Goal: Check status: Check status

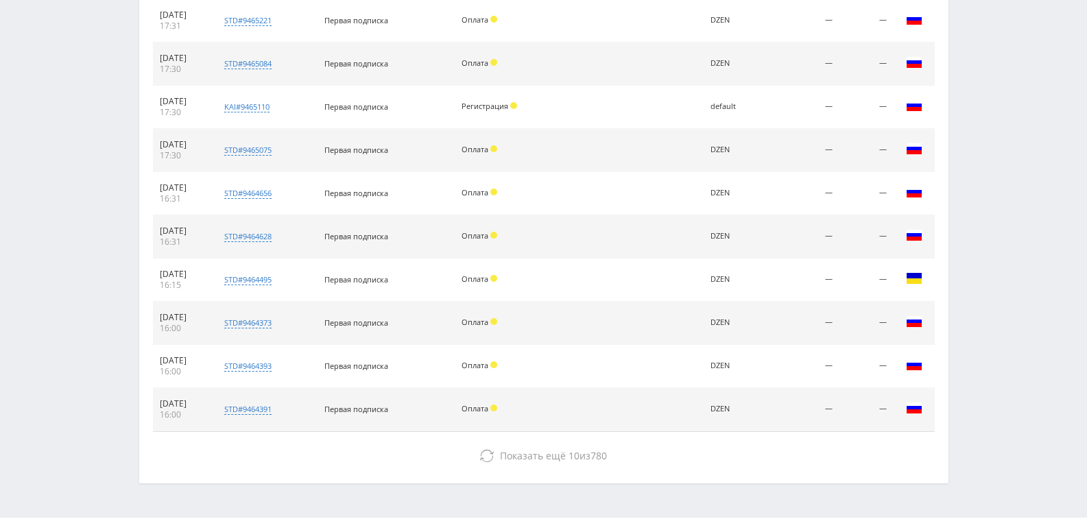
scroll to position [617, 0]
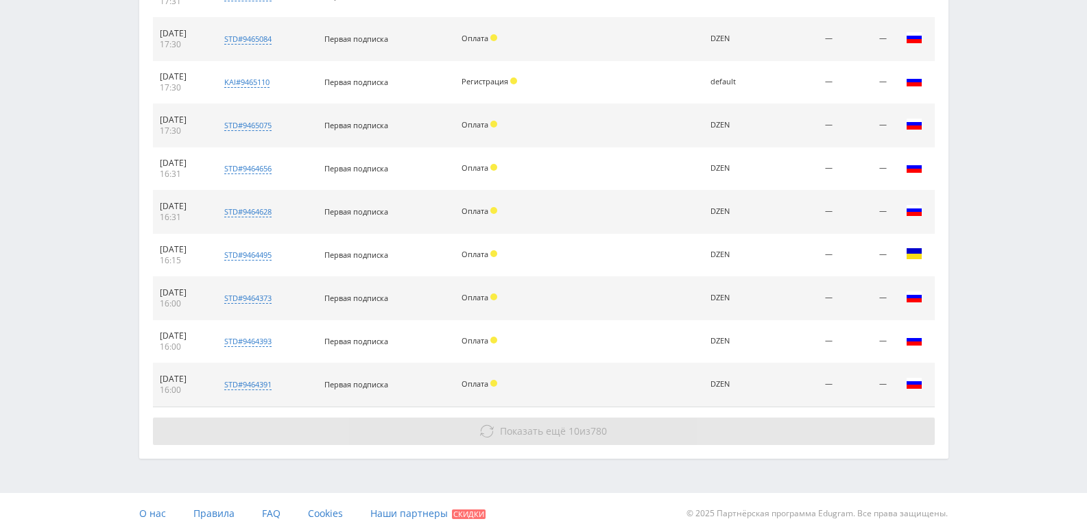
click at [503, 433] on span "Показать ещё" at bounding box center [533, 430] width 66 height 13
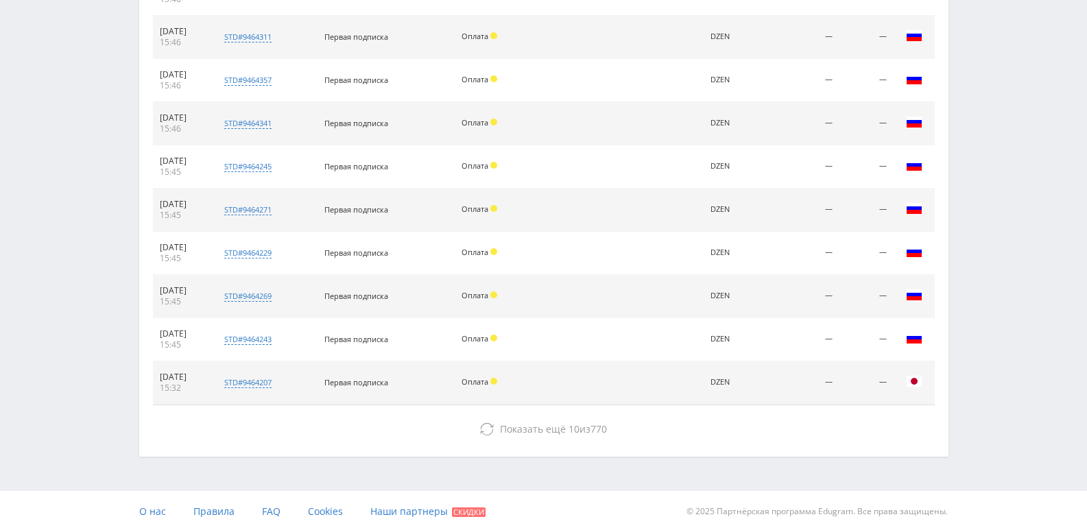
scroll to position [1053, 0]
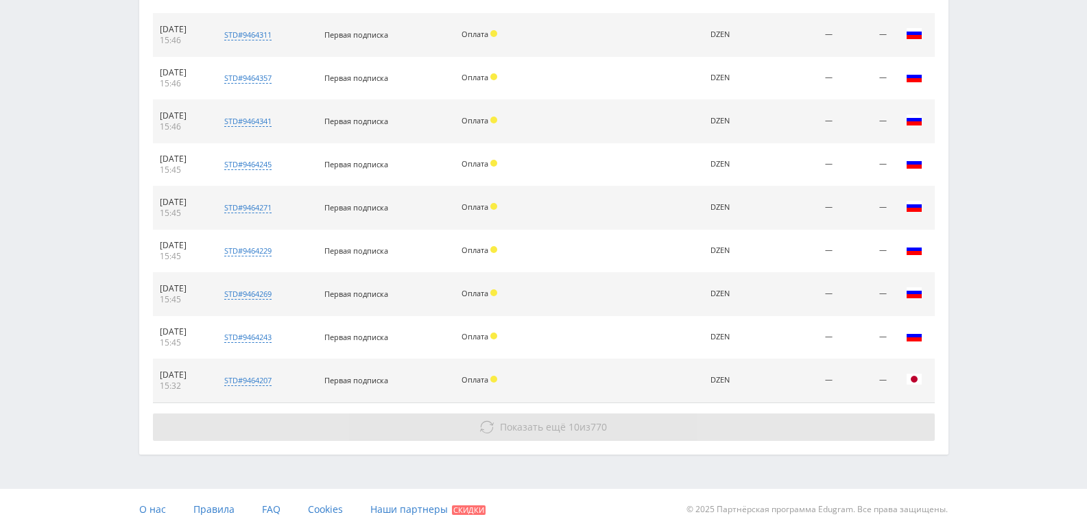
click at [564, 429] on span "Показать ещё 10 из 770" at bounding box center [553, 426] width 107 height 13
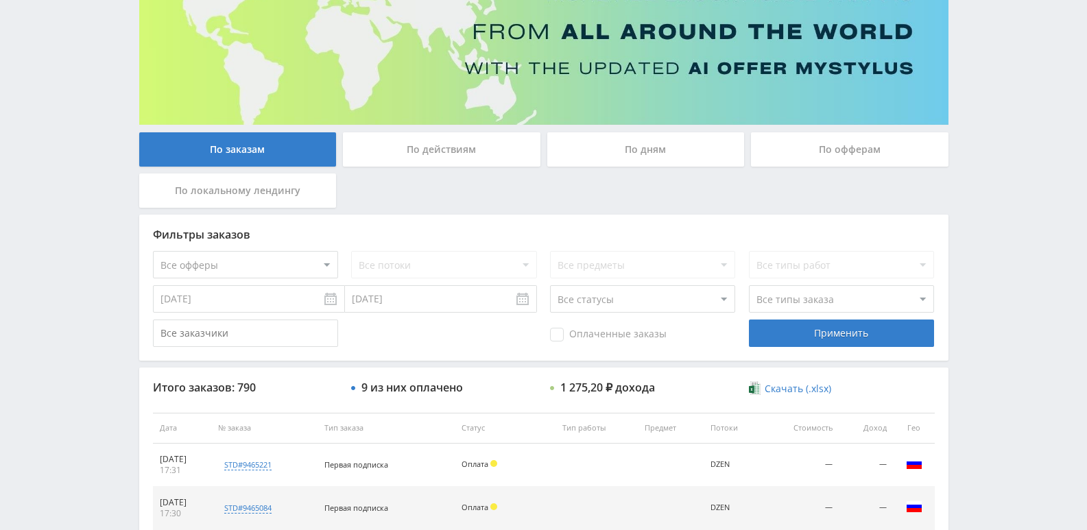
scroll to position [2, 0]
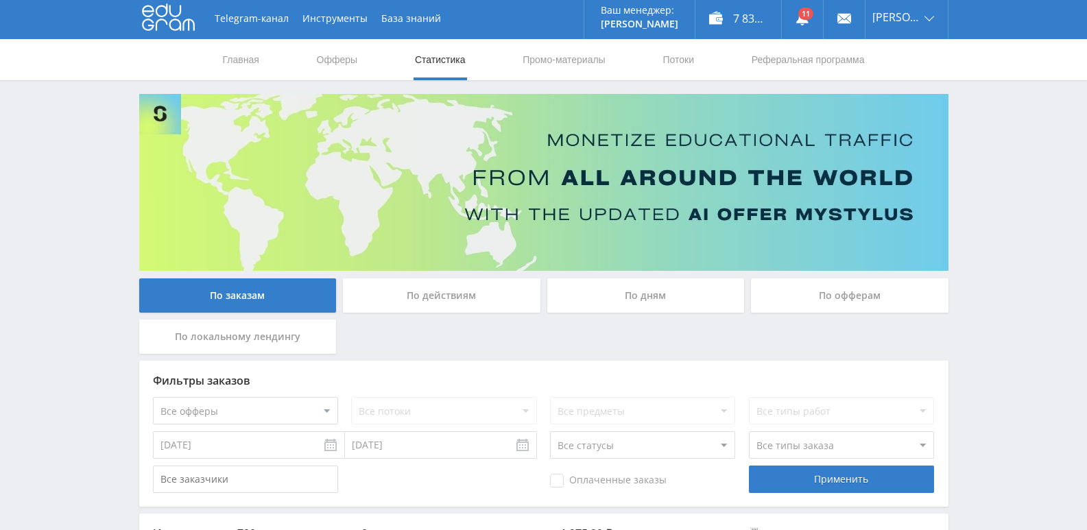
click at [456, 291] on div "По действиям" at bounding box center [441, 295] width 197 height 34
click at [0, 0] on input "По действиям" at bounding box center [0, 0] width 0 height 0
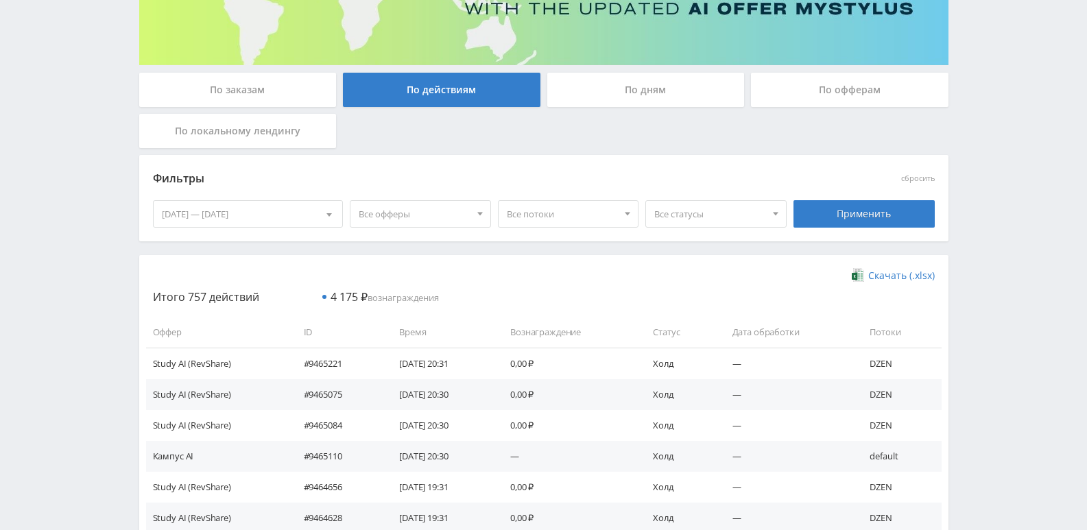
click at [673, 82] on div "По дням" at bounding box center [645, 90] width 197 height 34
click at [0, 0] on input "По дням" at bounding box center [0, 0] width 0 height 0
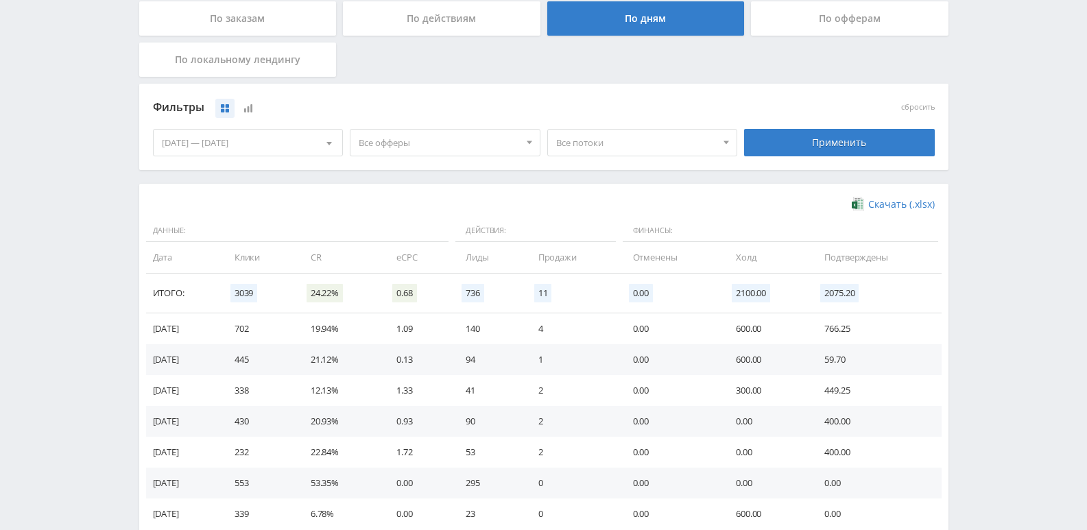
scroll to position [367, 0]
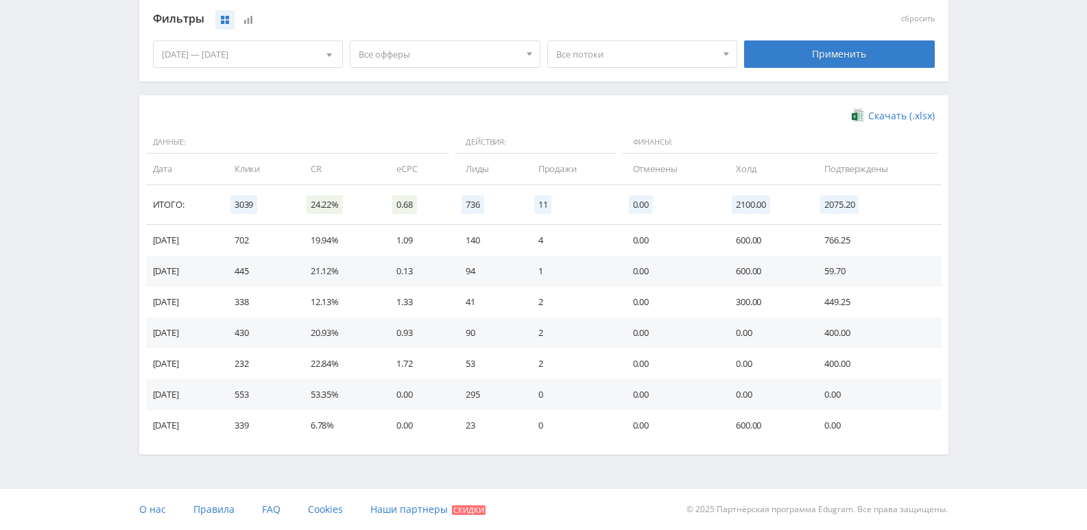
click at [494, 53] on span "Все офферы" at bounding box center [439, 54] width 160 height 26
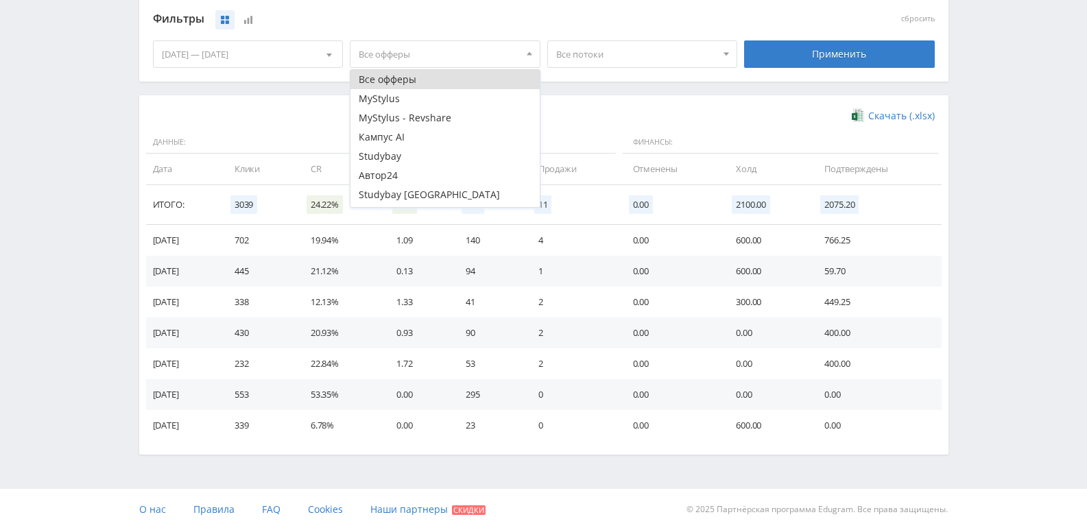
click at [620, 59] on span "Все потоки" at bounding box center [636, 54] width 160 height 26
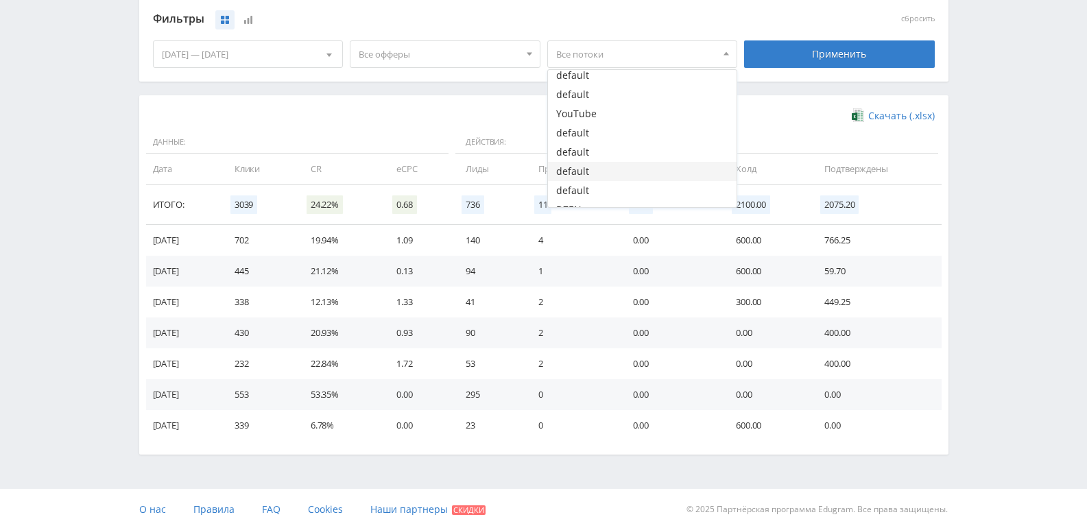
scroll to position [36, 0]
click at [596, 202] on button "DZEN" at bounding box center [642, 197] width 189 height 19
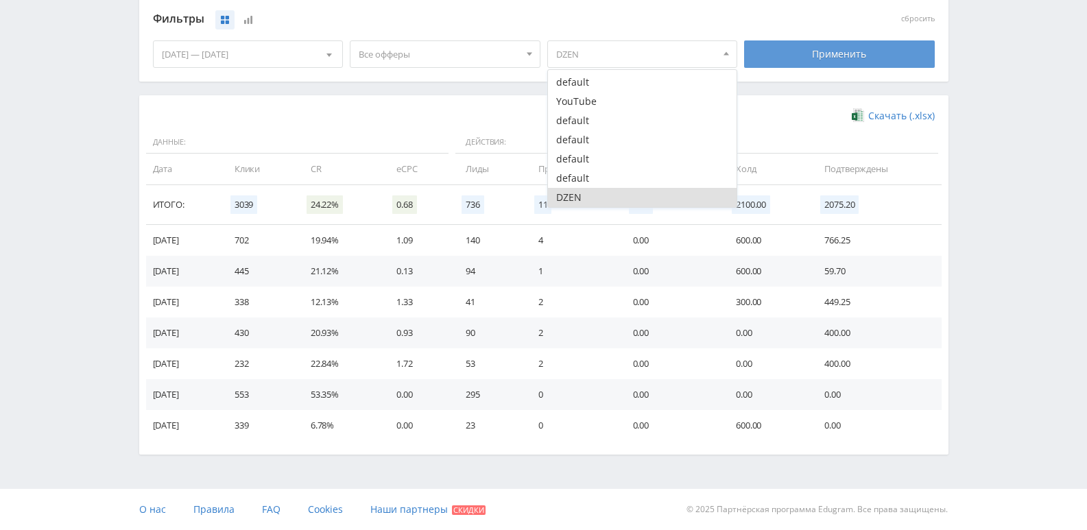
click at [869, 59] on div "Применить" at bounding box center [839, 53] width 191 height 27
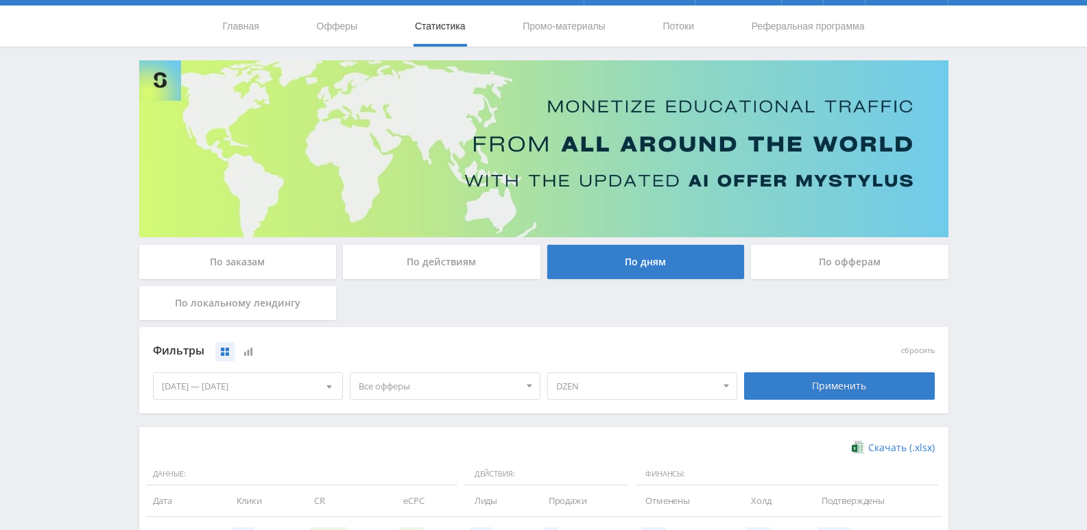
scroll to position [367, 0]
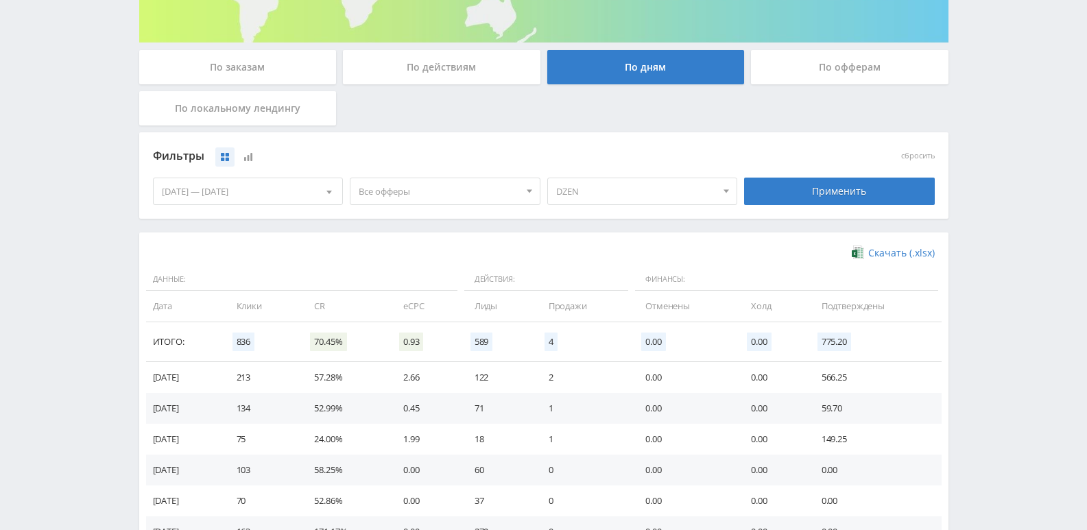
click at [455, 73] on div "По действиям" at bounding box center [441, 67] width 197 height 34
click at [0, 0] on input "По действиям" at bounding box center [0, 0] width 0 height 0
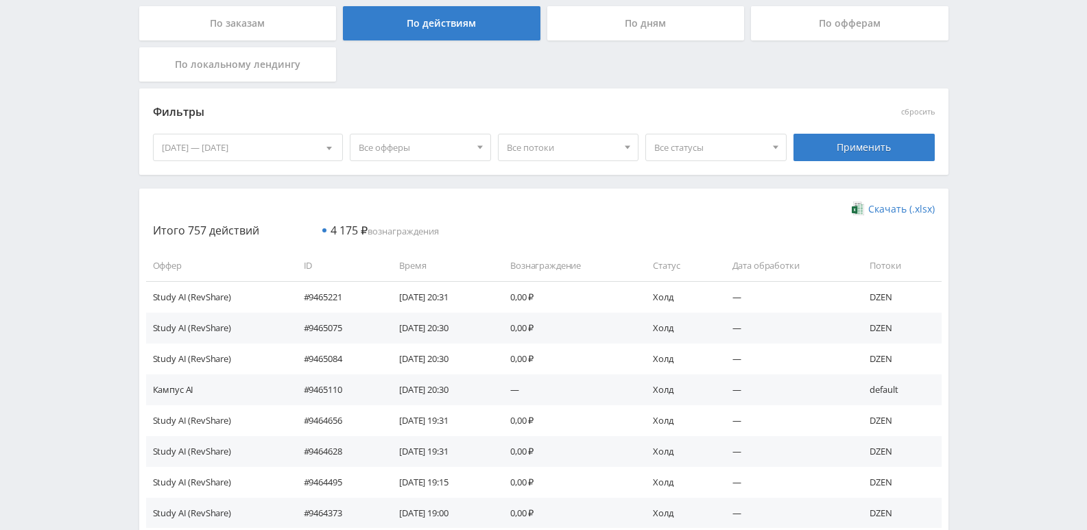
scroll to position [299, 0]
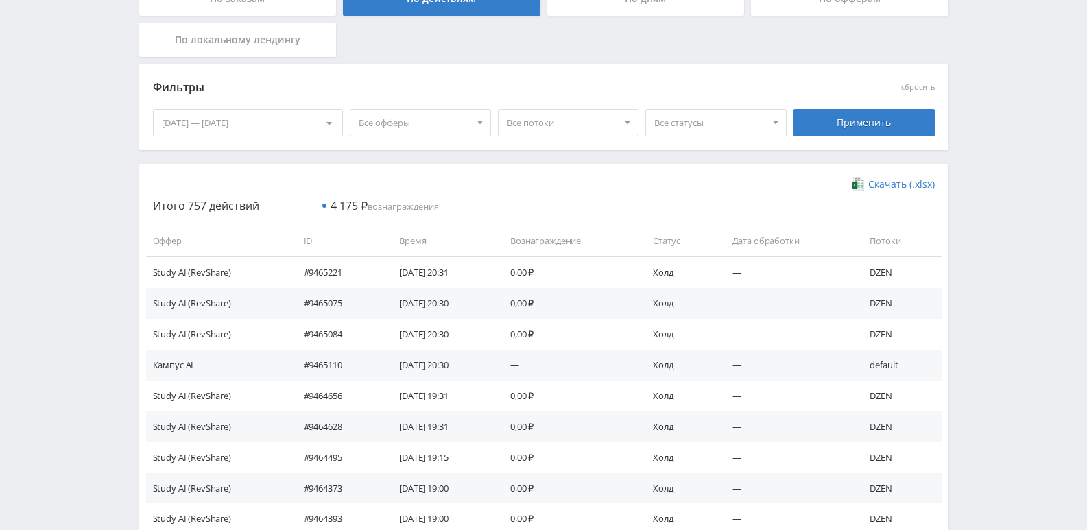
click at [714, 123] on span "Все статусы" at bounding box center [709, 123] width 111 height 26
click at [593, 124] on span "Все потоки" at bounding box center [562, 123] width 111 height 26
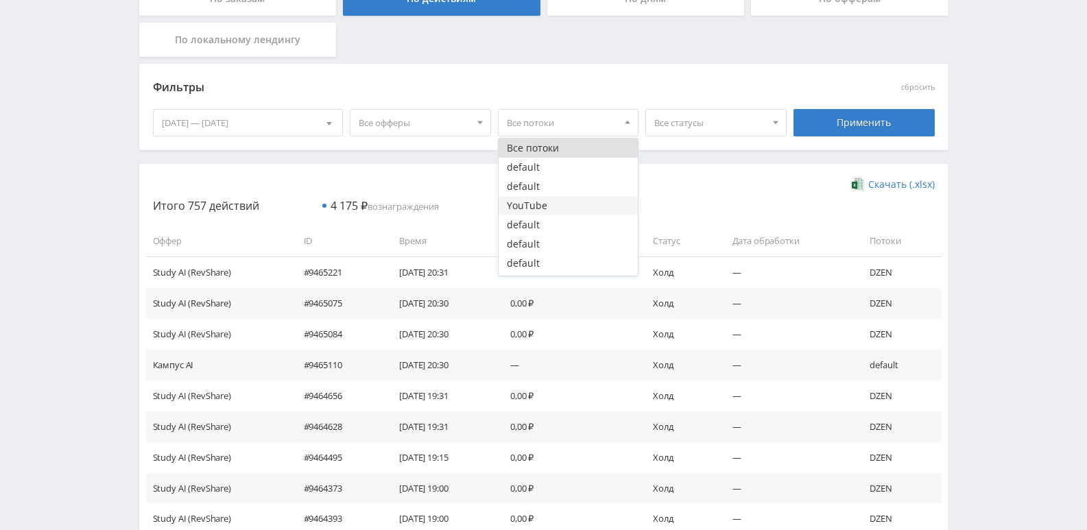
scroll to position [36, 0]
click at [533, 264] on button "DZEN" at bounding box center [568, 265] width 140 height 19
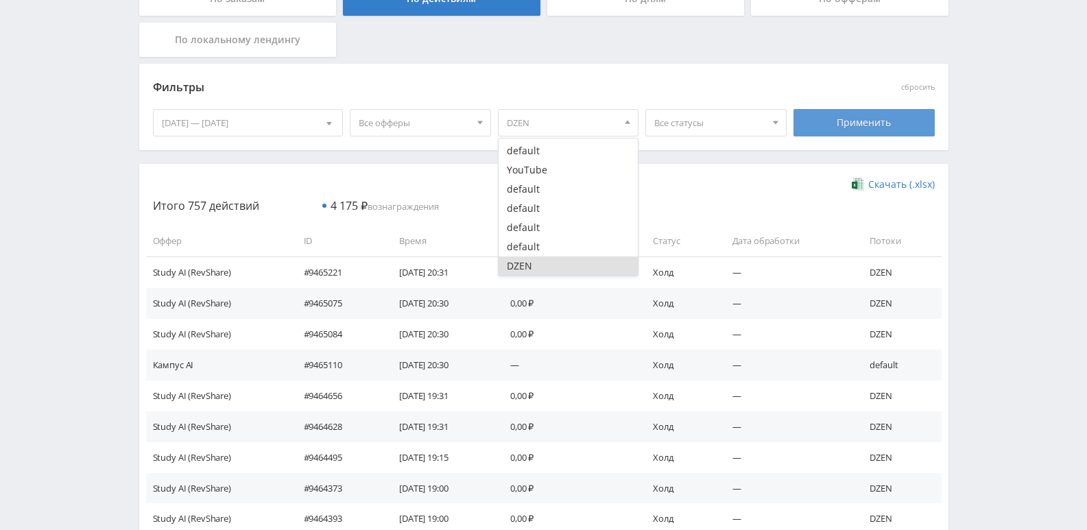
click at [833, 120] on div "Применить" at bounding box center [863, 122] width 141 height 27
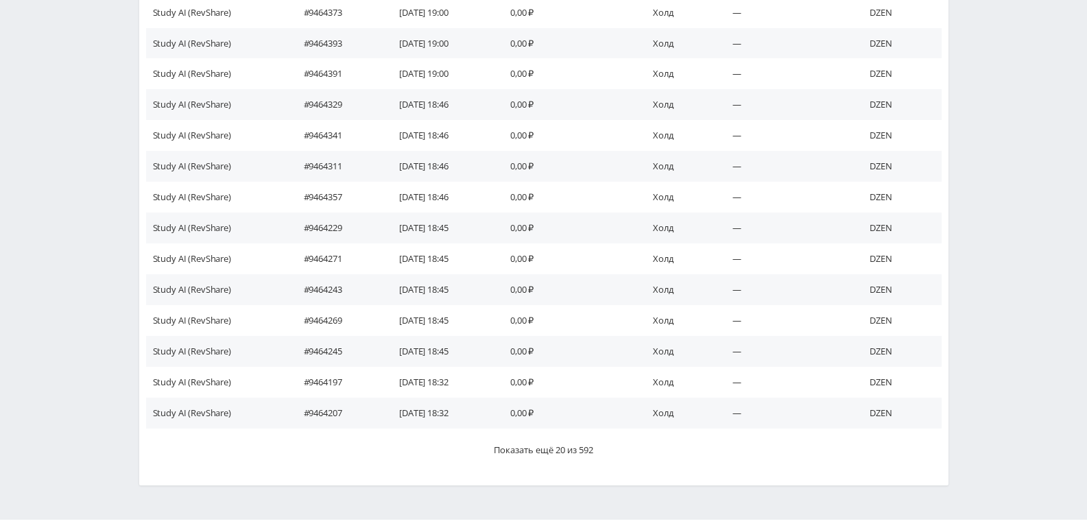
scroll to position [775, 0]
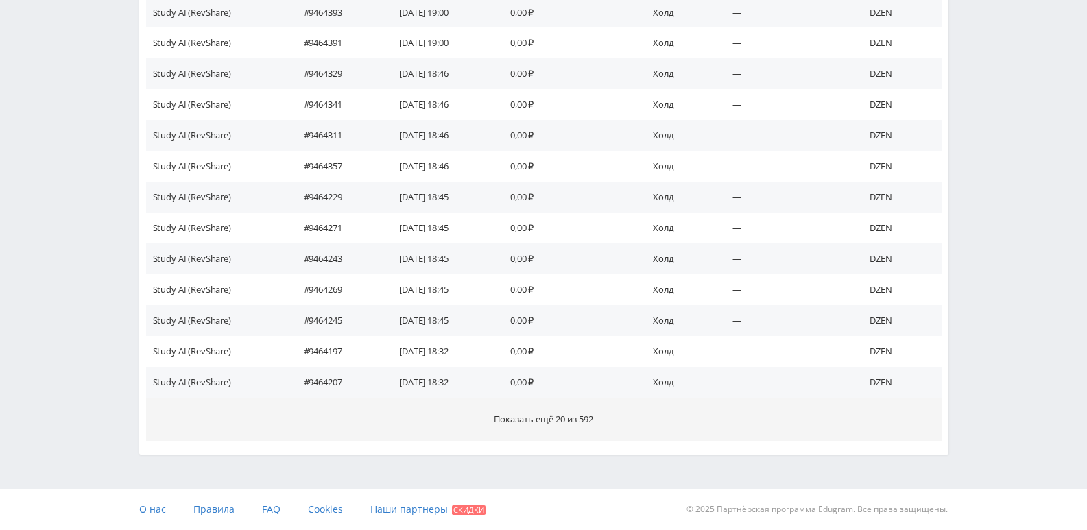
click at [531, 424] on span "Показать ещё 20 из 592" at bounding box center [543, 419] width 99 height 12
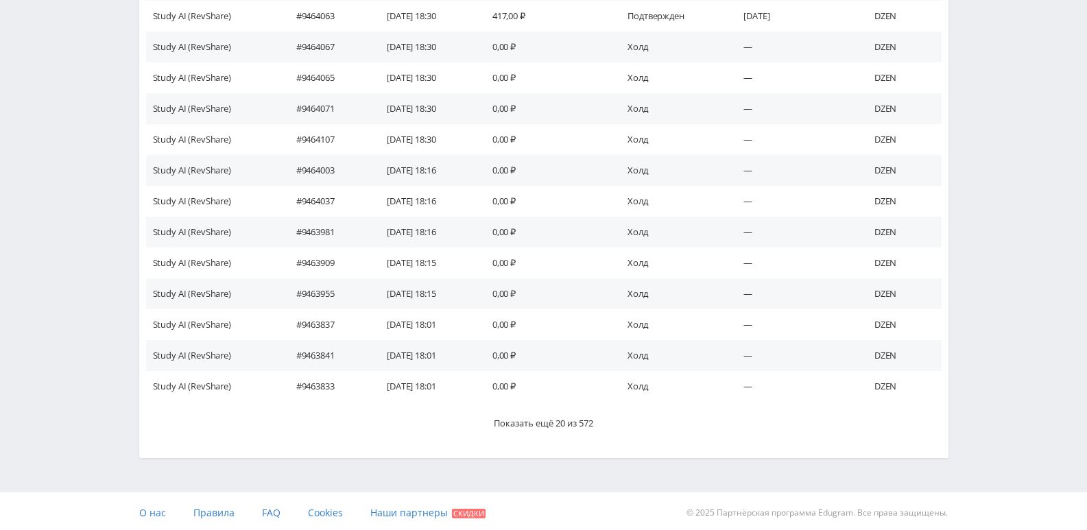
scroll to position [1360, 0]
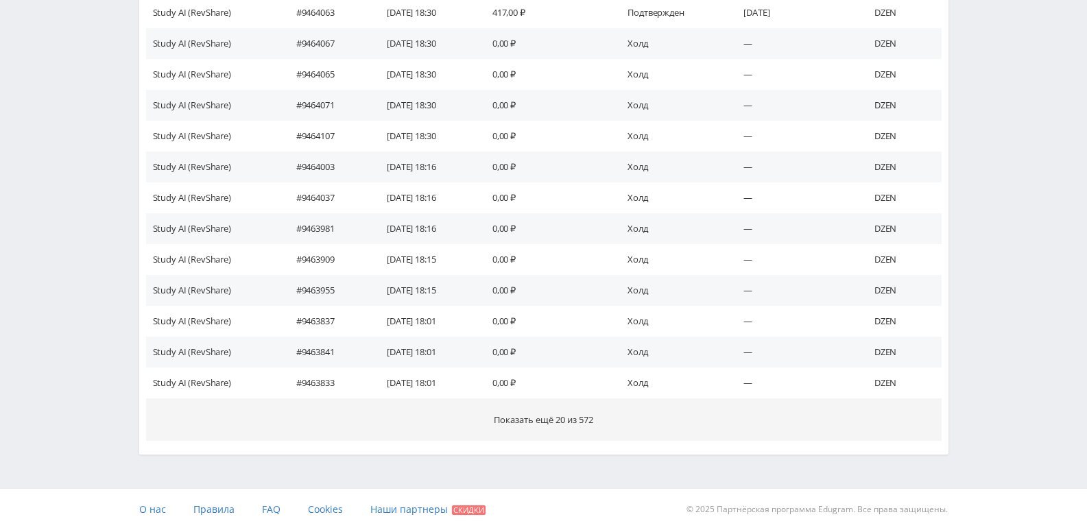
click at [553, 422] on span "Показать ещё 20 из 572" at bounding box center [543, 419] width 99 height 12
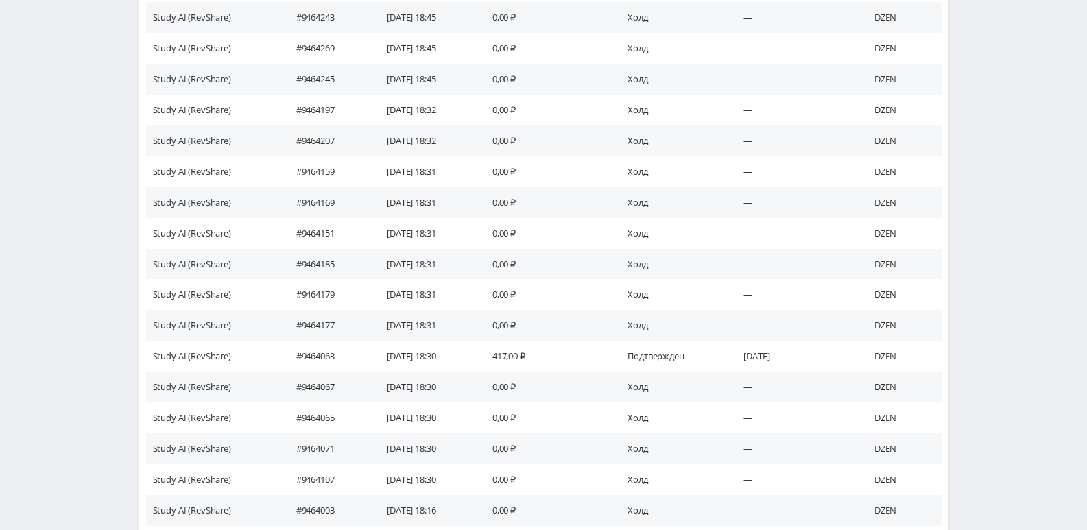
scroll to position [0, 0]
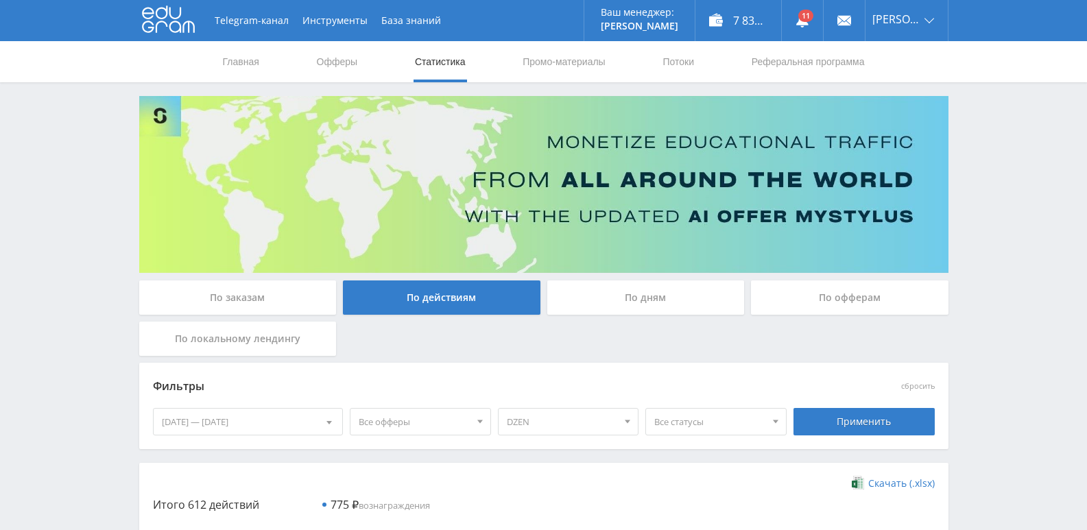
click at [430, 69] on link "Статистика" at bounding box center [439, 61] width 53 height 41
click at [446, 73] on link "Статистика" at bounding box center [439, 61] width 53 height 41
